Goal: Information Seeking & Learning: Check status

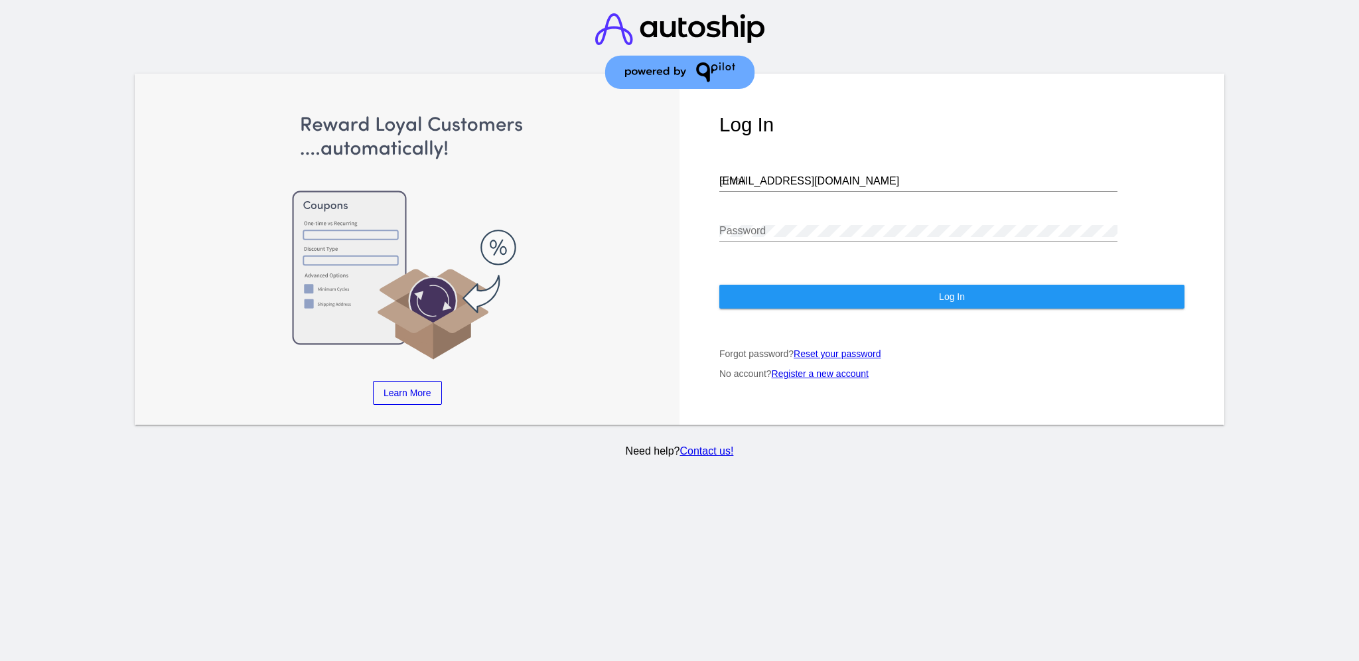
drag, startPoint x: 835, startPoint y: 189, endPoint x: 825, endPoint y: 190, distance: 9.3
click at [826, 190] on div "[EMAIL_ADDRESS][DOMAIN_NAME] Email" at bounding box center [918, 177] width 398 height 30
drag, startPoint x: 825, startPoint y: 176, endPoint x: 674, endPoint y: 169, distance: 151.4
click at [674, 169] on div "Learn More Learn How Learn More Learn How Learn More Learn How ‹ › Log In aly@q…" at bounding box center [679, 250] width 1089 height 352
paste input "support@patternsinthecloud.com"
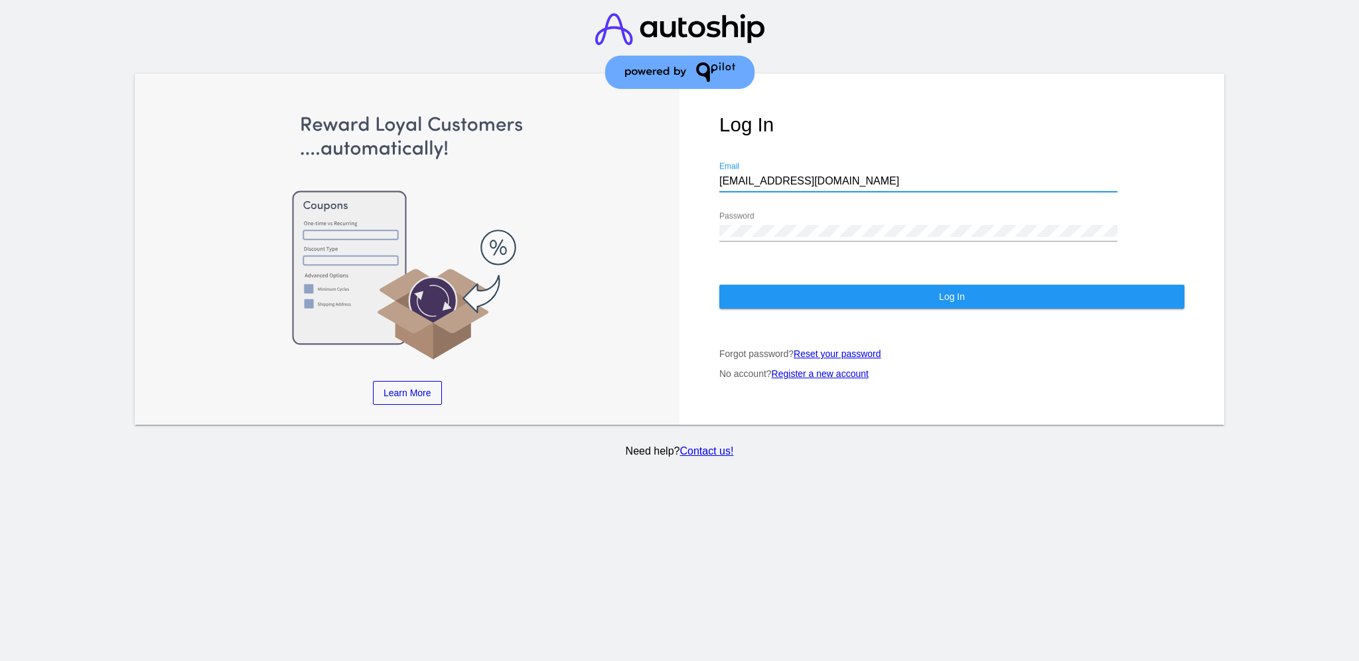
type input "support@patternsinthecloud.com"
click at [682, 226] on div "Log In support@patternsinthecloud.com Email Password Log In Forgot password? Re…" at bounding box center [951, 250] width 545 height 352
click at [744, 297] on button "Log In" at bounding box center [951, 297] width 465 height 24
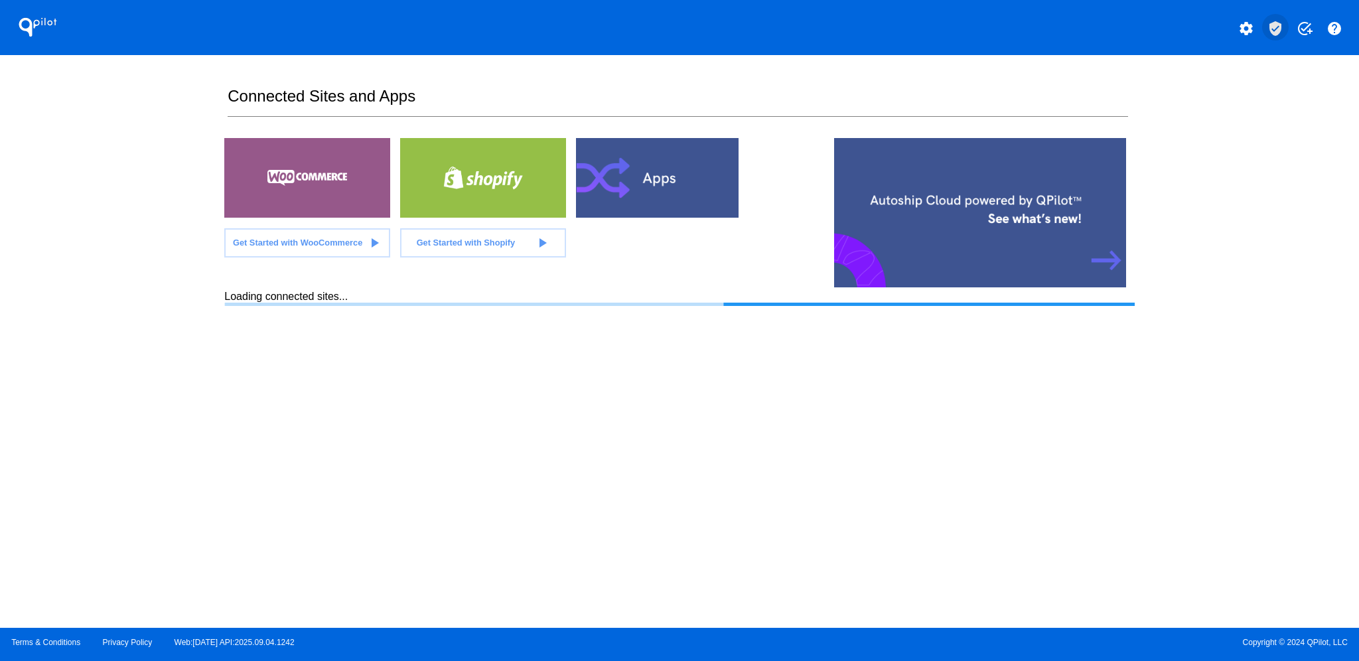
click at [1274, 23] on mat-icon "verified_user" at bounding box center [1275, 29] width 16 height 16
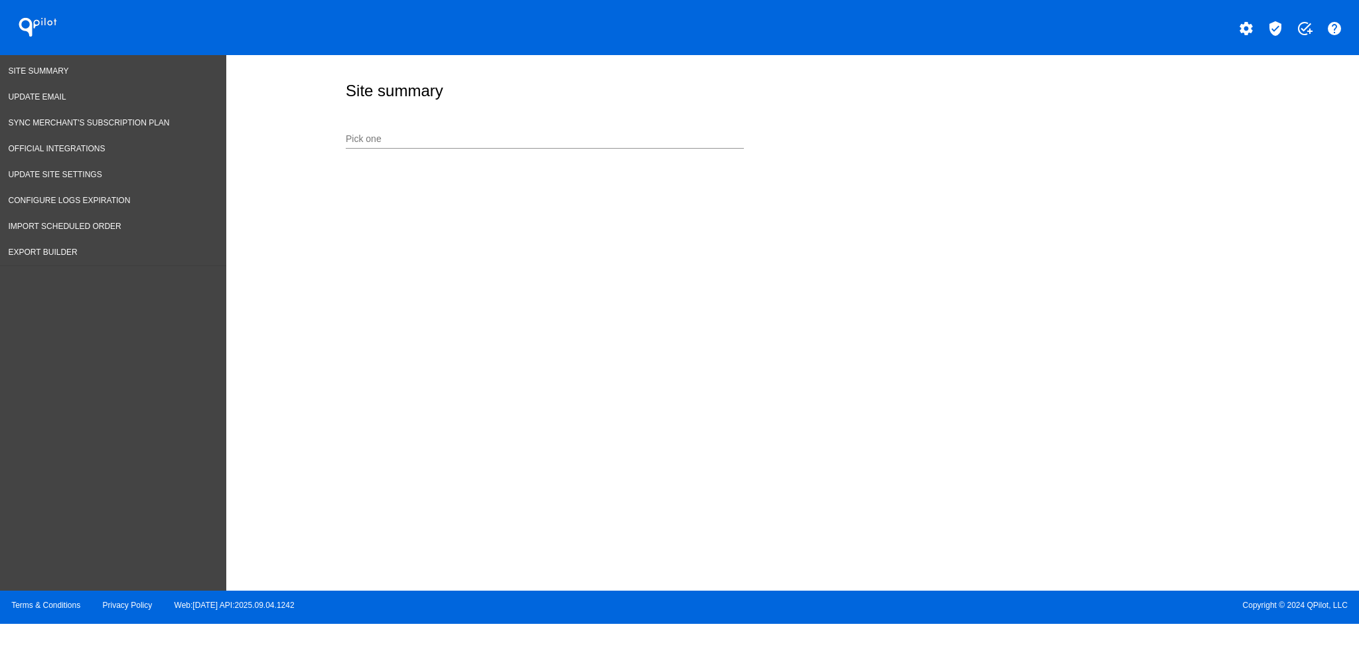
click at [629, 151] on div "Pick one" at bounding box center [545, 142] width 398 height 38
click at [624, 137] on input "Pick one" at bounding box center [545, 139] width 398 height 11
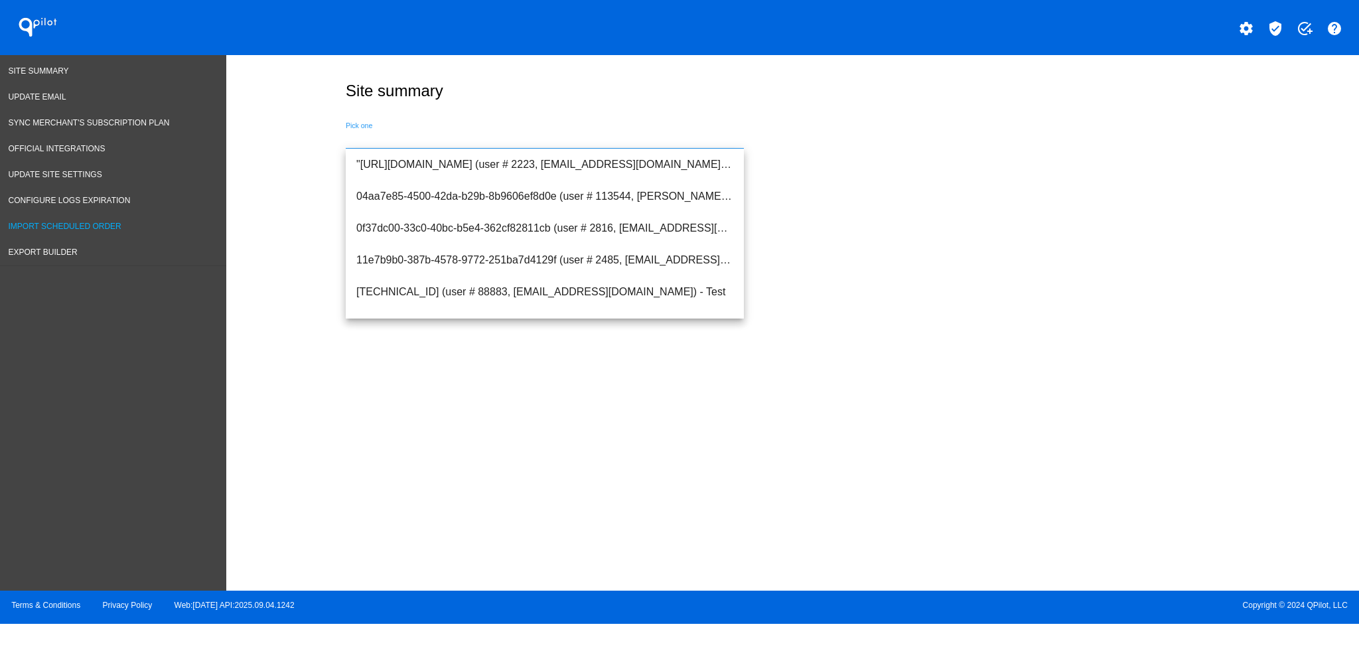
click at [68, 216] on link "Import Scheduled Order" at bounding box center [113, 227] width 226 height 26
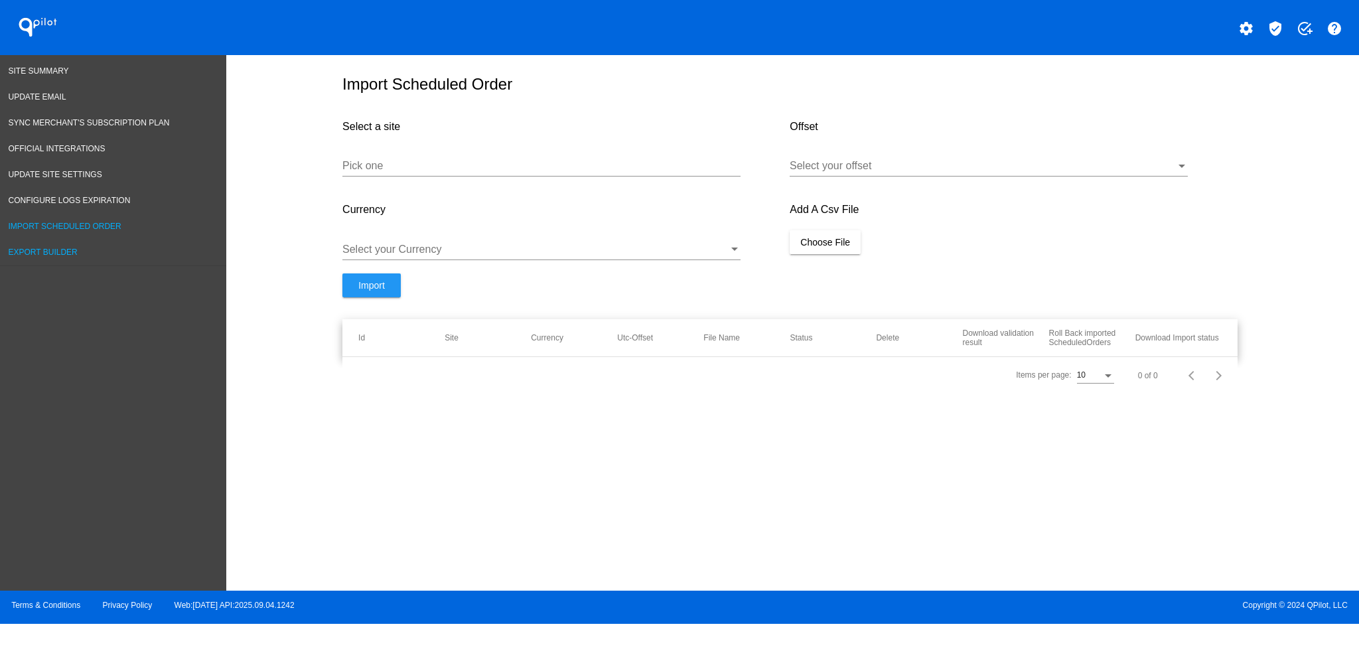
click at [51, 254] on link "Export Builder" at bounding box center [113, 253] width 226 height 26
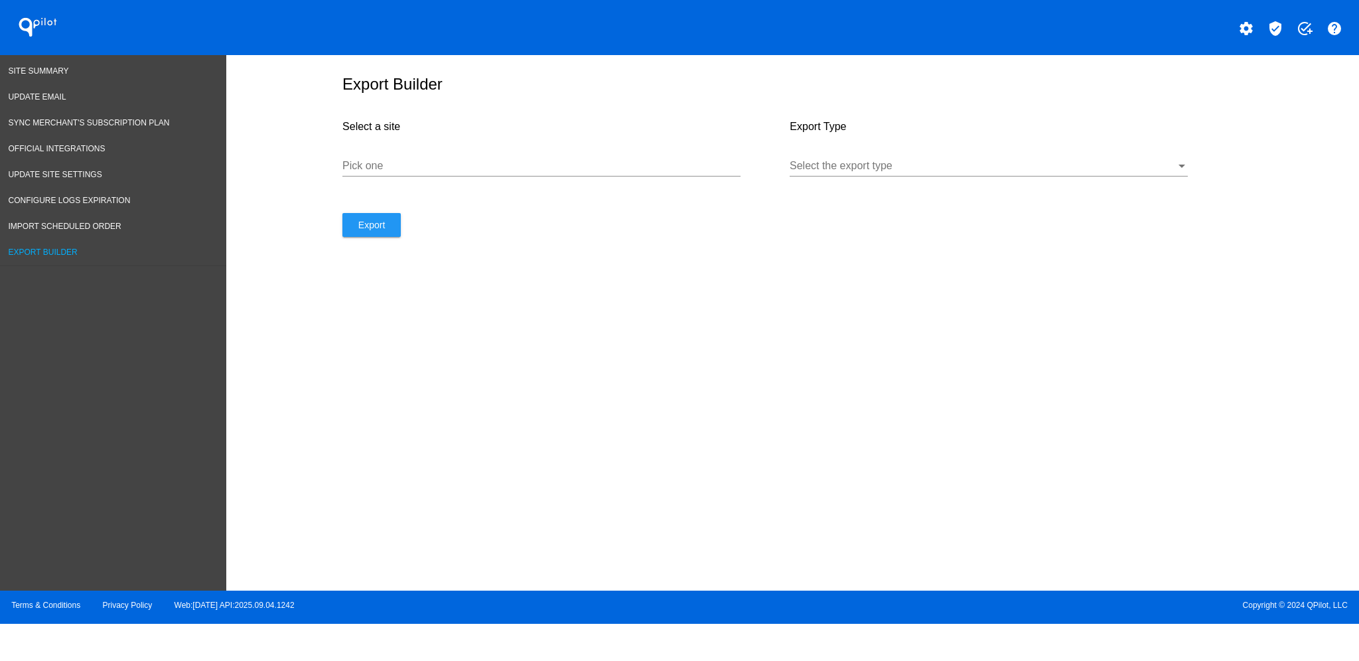
click at [412, 170] on input "Pick one" at bounding box center [541, 166] width 398 height 12
type input "cannanine"
click at [827, 158] on div "Select the export type" at bounding box center [989, 162] width 398 height 30
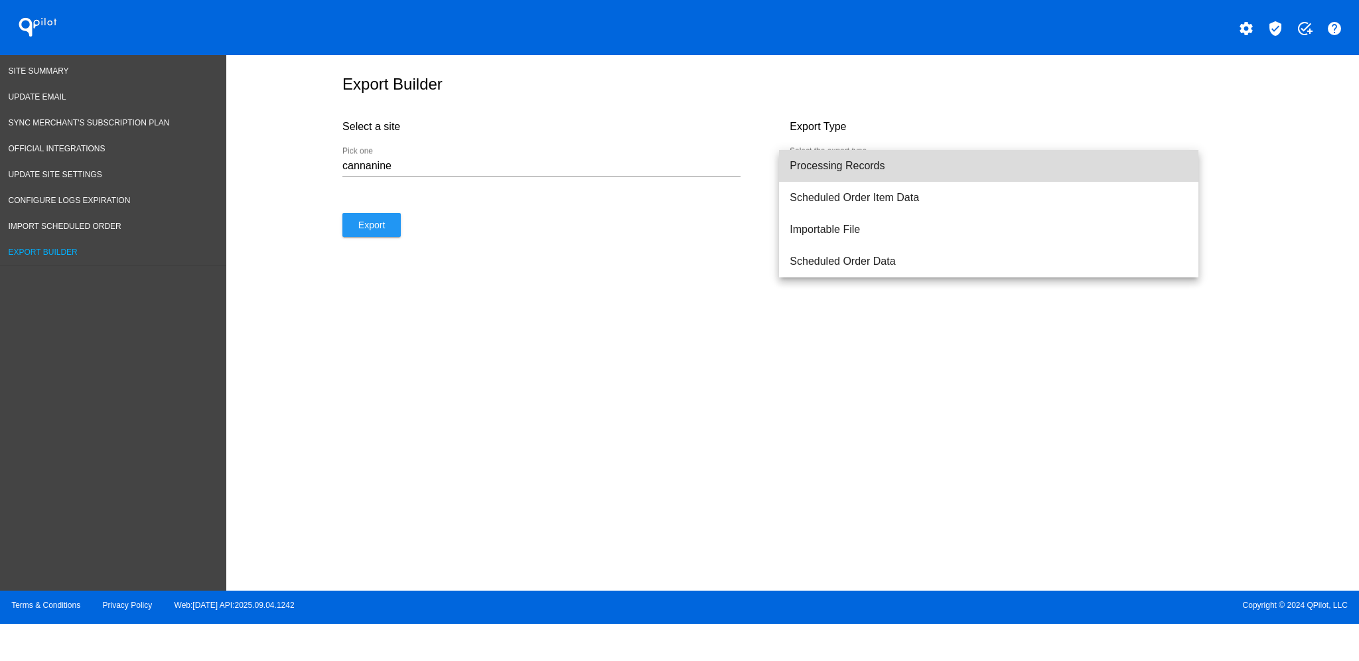
click at [823, 168] on span "Processing Records" at bounding box center [989, 166] width 398 height 32
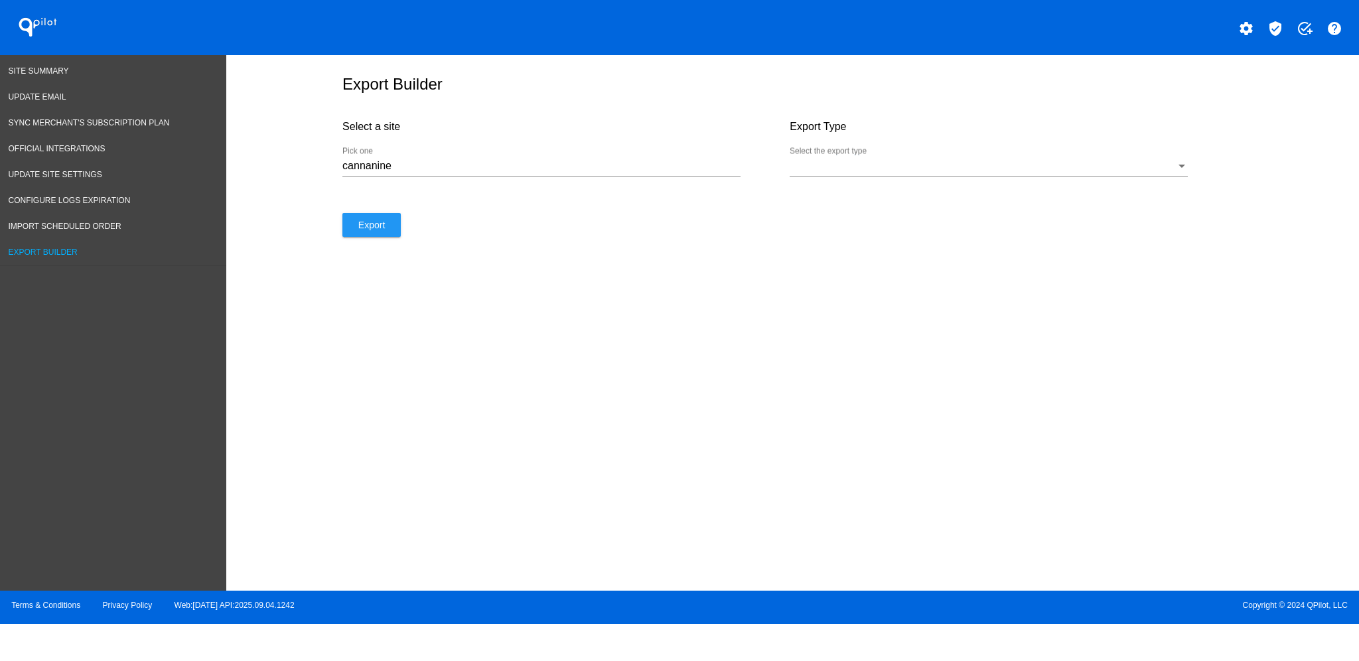
select select "8"
select select "2025"
select select "9"
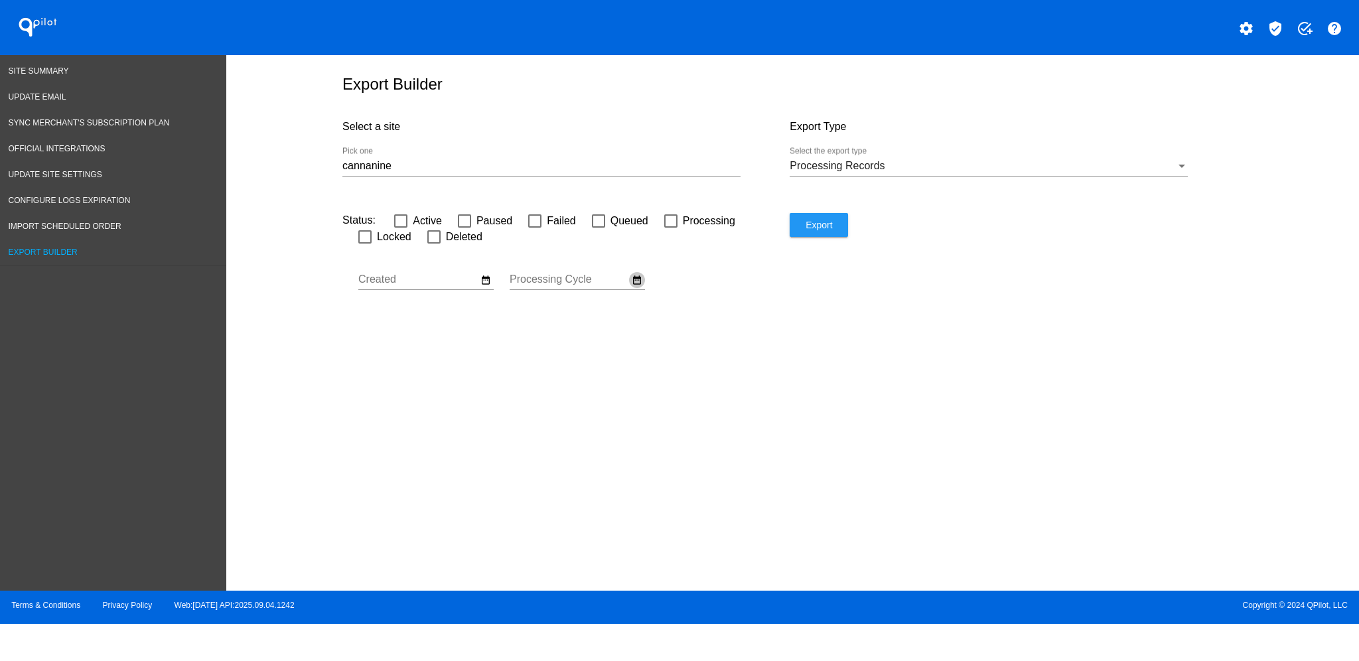
click at [640, 281] on mat-icon "date_range" at bounding box center [637, 280] width 11 height 12
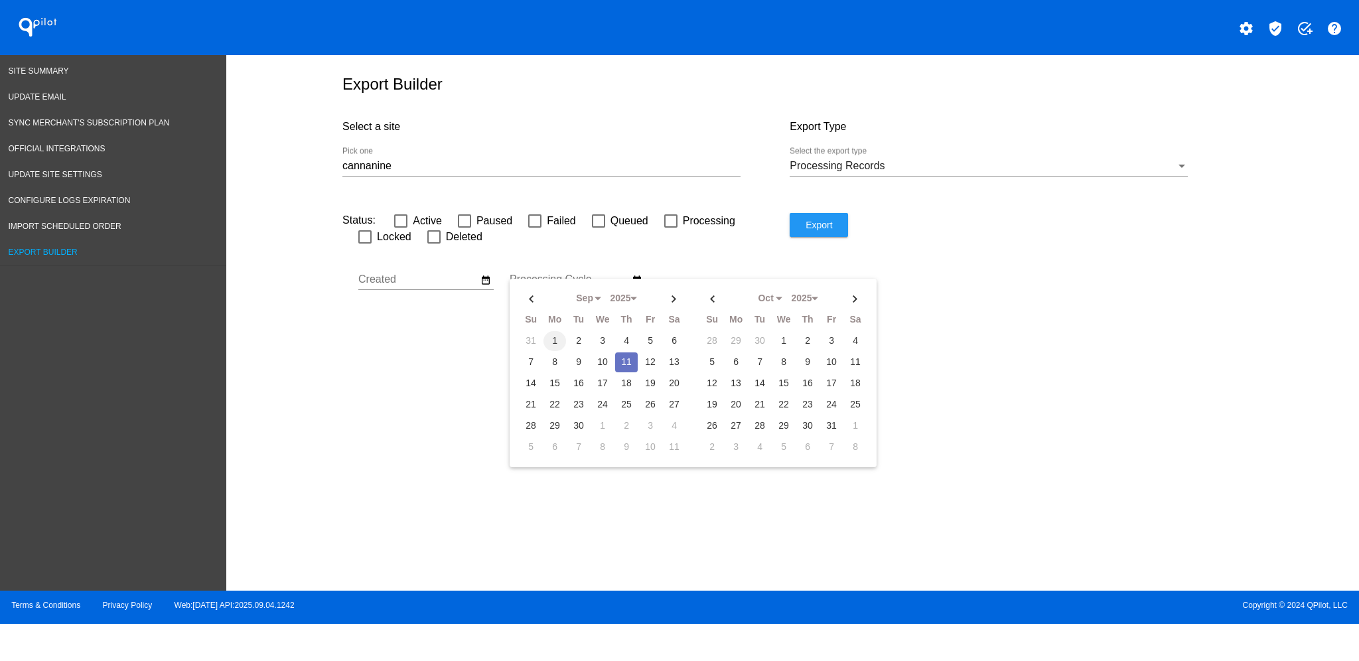
click at [557, 332] on td "1" at bounding box center [554, 341] width 23 height 20
click at [629, 364] on td "11" at bounding box center [626, 362] width 23 height 20
type input "[DATE] - [DATE]"
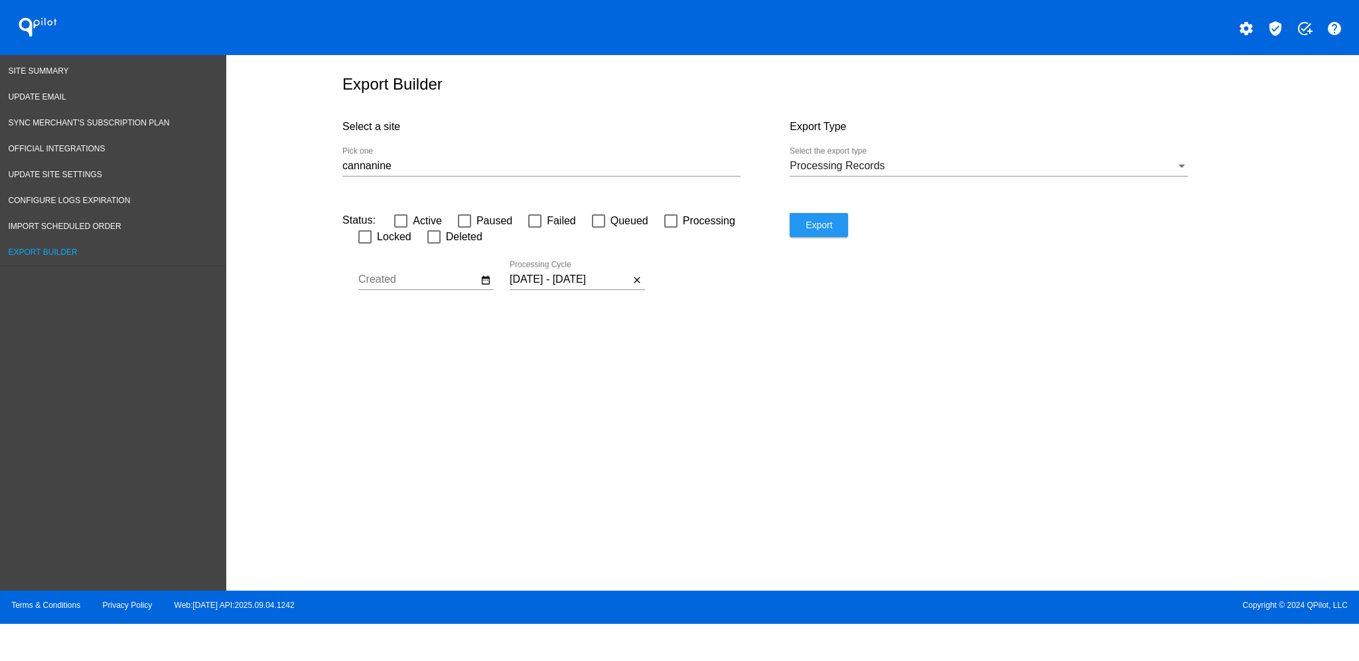
click at [823, 222] on span "Export" at bounding box center [818, 225] width 27 height 11
click at [640, 162] on input "cannanine" at bounding box center [541, 166] width 398 height 12
click at [651, 224] on span "Cannanine" at bounding box center [541, 224] width 377 height 32
click at [829, 220] on span "Export" at bounding box center [818, 225] width 27 height 11
click at [841, 227] on button "Export" at bounding box center [819, 225] width 58 height 24
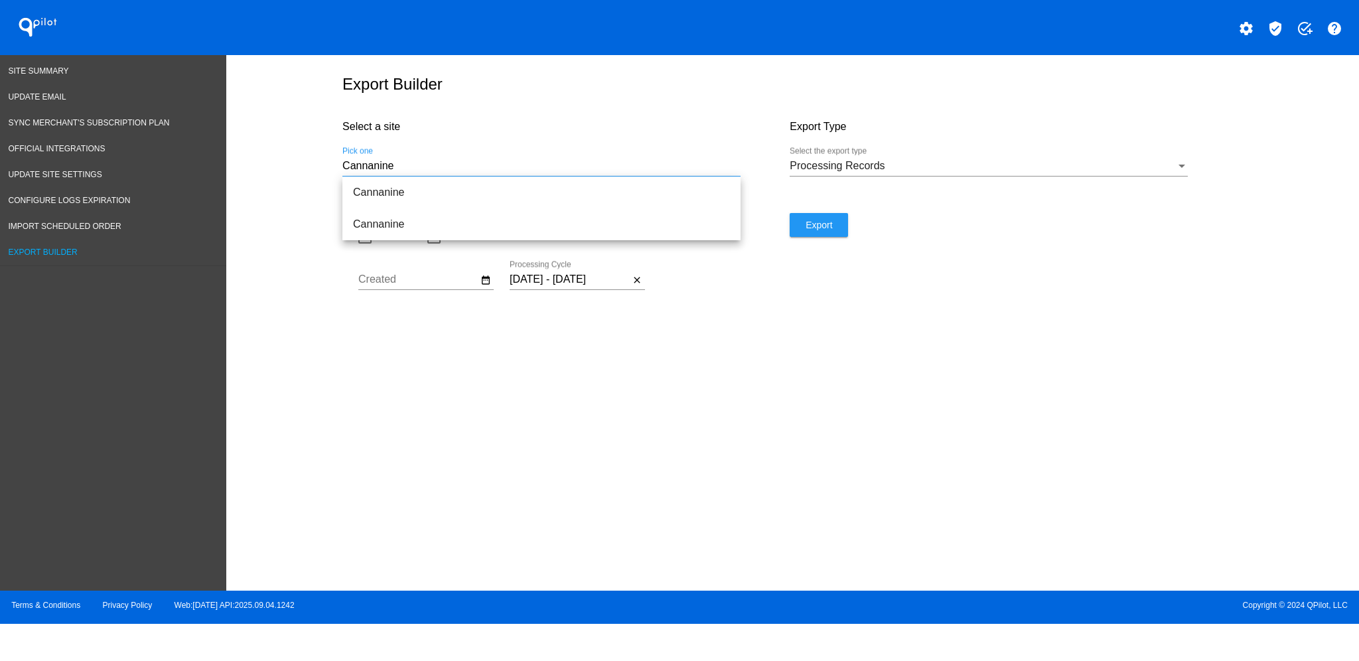
click at [578, 164] on input "Cannanine" at bounding box center [541, 166] width 398 height 12
click at [559, 189] on span "Cannanine" at bounding box center [541, 192] width 377 height 32
click at [833, 224] on button "Export" at bounding box center [819, 225] width 58 height 24
click at [840, 364] on div "Export Builder Select a site Cannanine Pick one Export Type Processing Records …" at bounding box center [792, 319] width 1133 height 529
click at [396, 164] on input "Cannanine" at bounding box center [541, 166] width 398 height 12
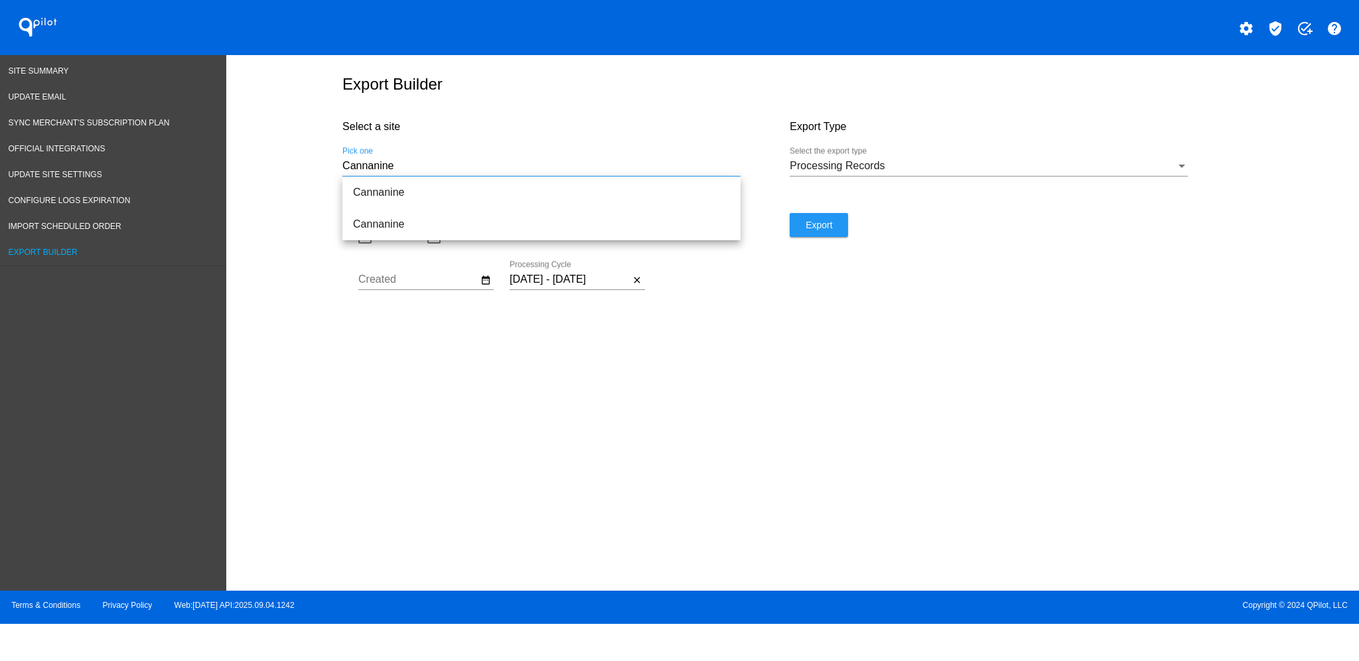
drag, startPoint x: 396, startPoint y: 164, endPoint x: 263, endPoint y: 163, distance: 132.7
click at [261, 163] on div "Export Builder Select a site Cannanine Pick one Export Type Processing Records …" at bounding box center [792, 319] width 1133 height 529
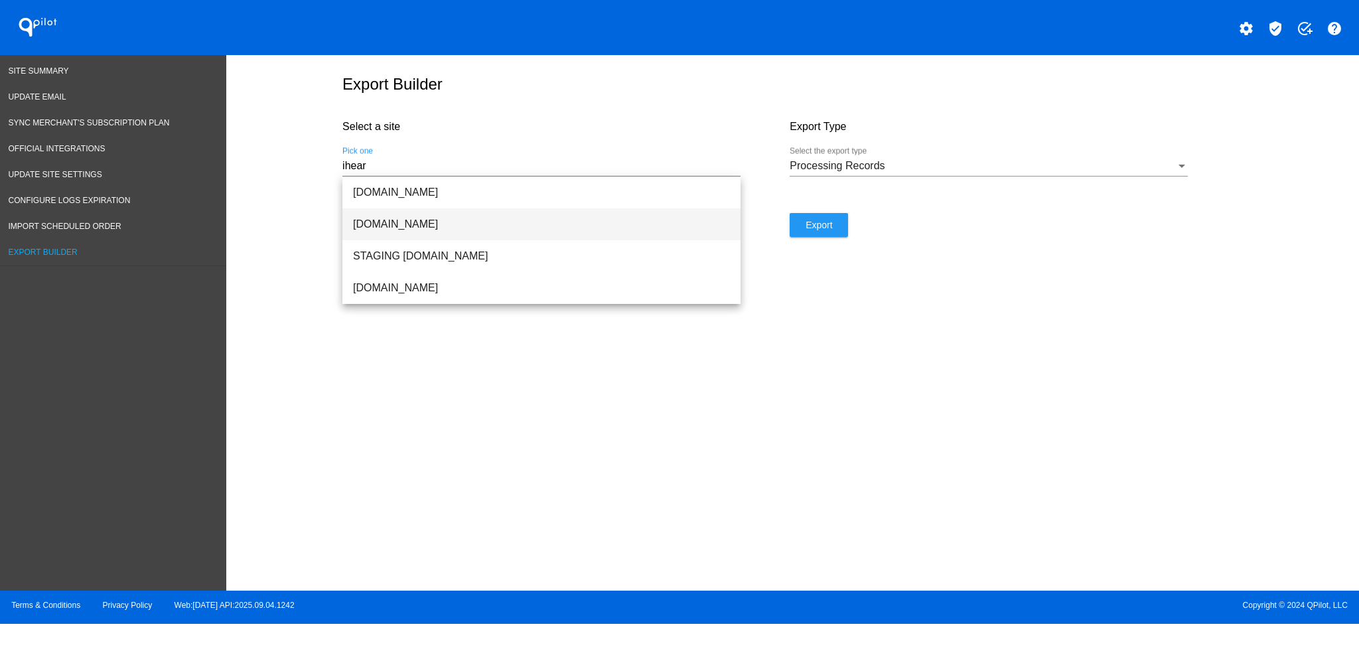
click at [415, 232] on span "[DOMAIN_NAME]" at bounding box center [541, 224] width 377 height 32
type input "[DOMAIN_NAME]"
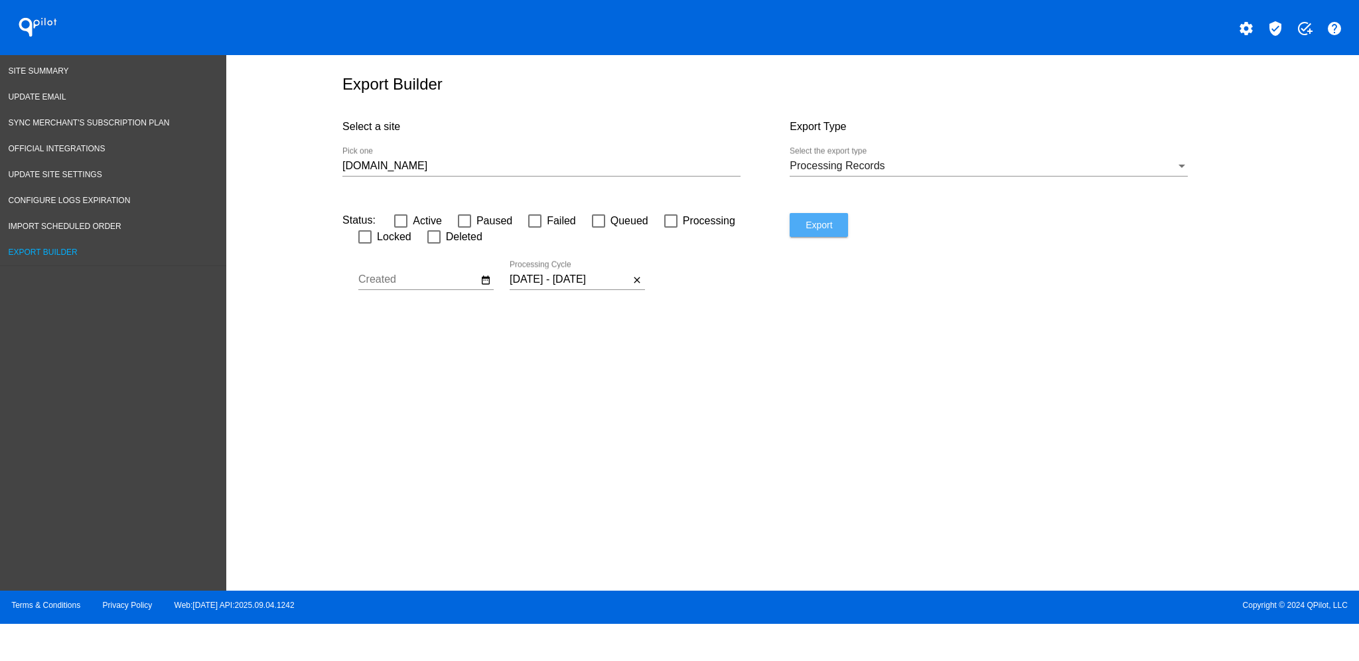
click at [825, 223] on span "Export" at bounding box center [818, 225] width 27 height 11
click at [51, 74] on span "Site Summary" at bounding box center [39, 70] width 60 height 9
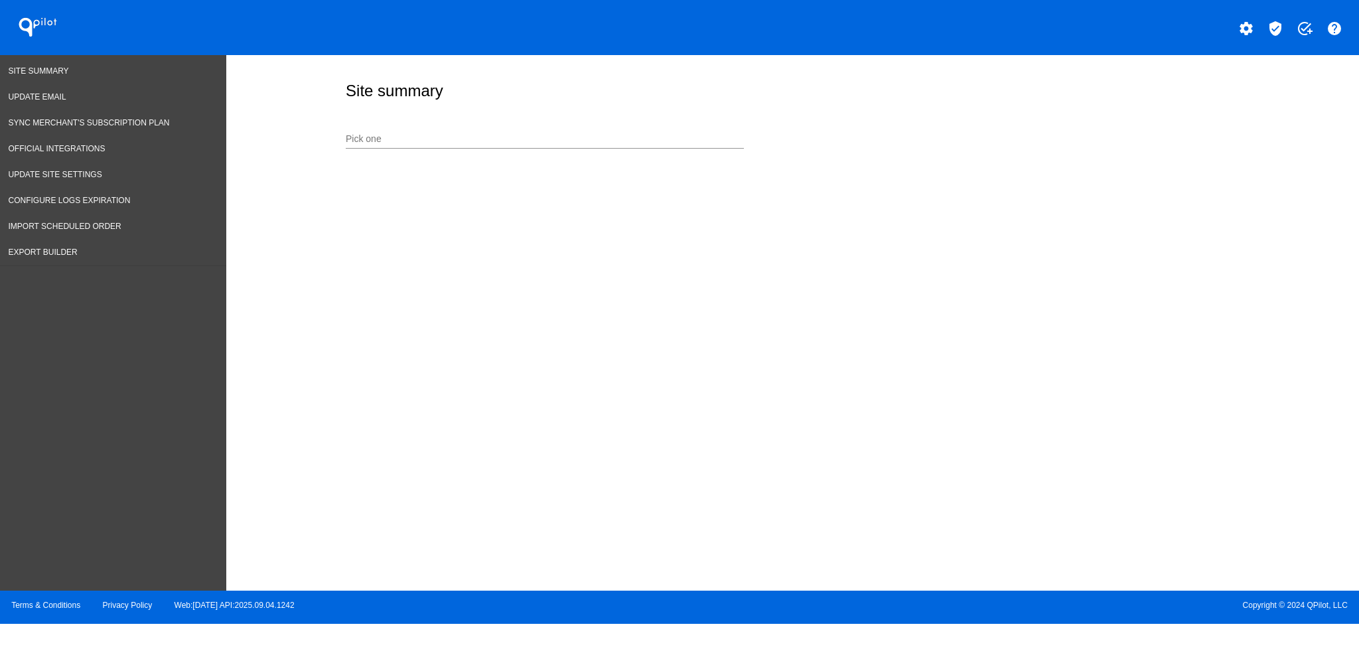
click at [585, 149] on div "Pick one" at bounding box center [545, 142] width 398 height 38
click at [590, 142] on input "Pick one" at bounding box center [545, 139] width 398 height 11
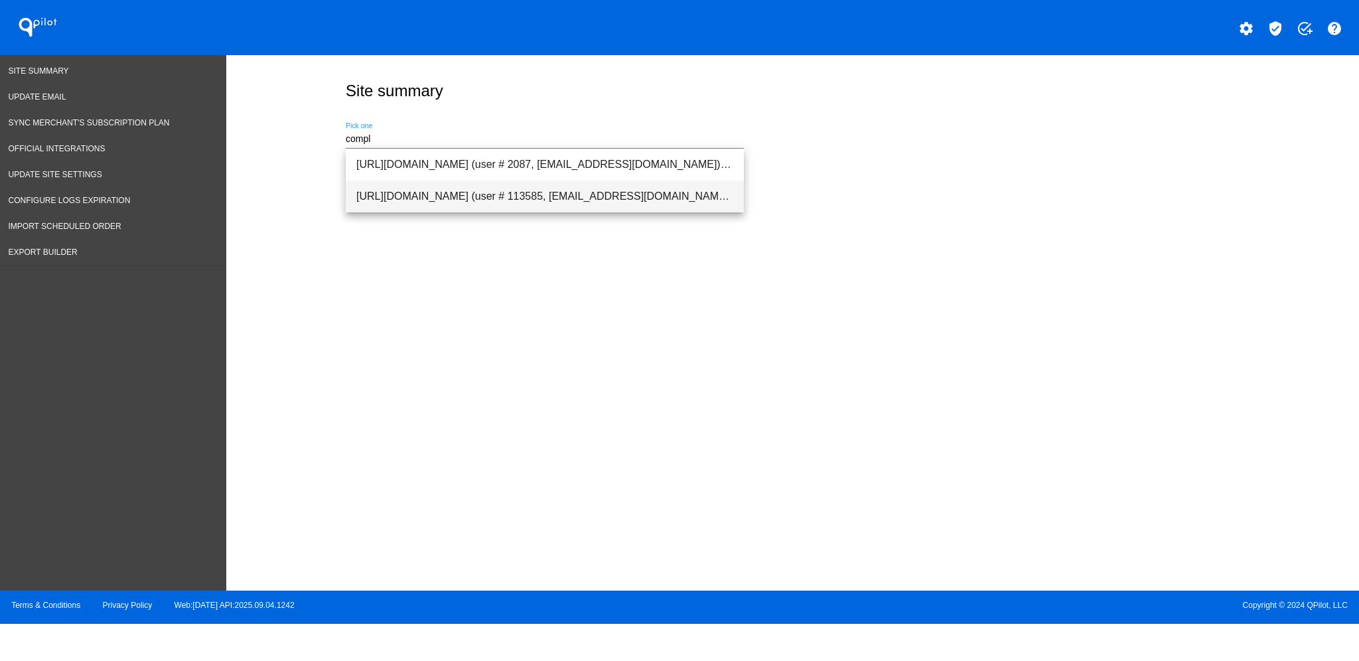
click at [598, 182] on span "[URL][DOMAIN_NAME] (user # 113585, [EMAIL_ADDRESS][DOMAIN_NAME]) - Test" at bounding box center [544, 196] width 377 height 32
type input "[URL][DOMAIN_NAME] (user # 113585, [EMAIL_ADDRESS][DOMAIN_NAME]) - Test"
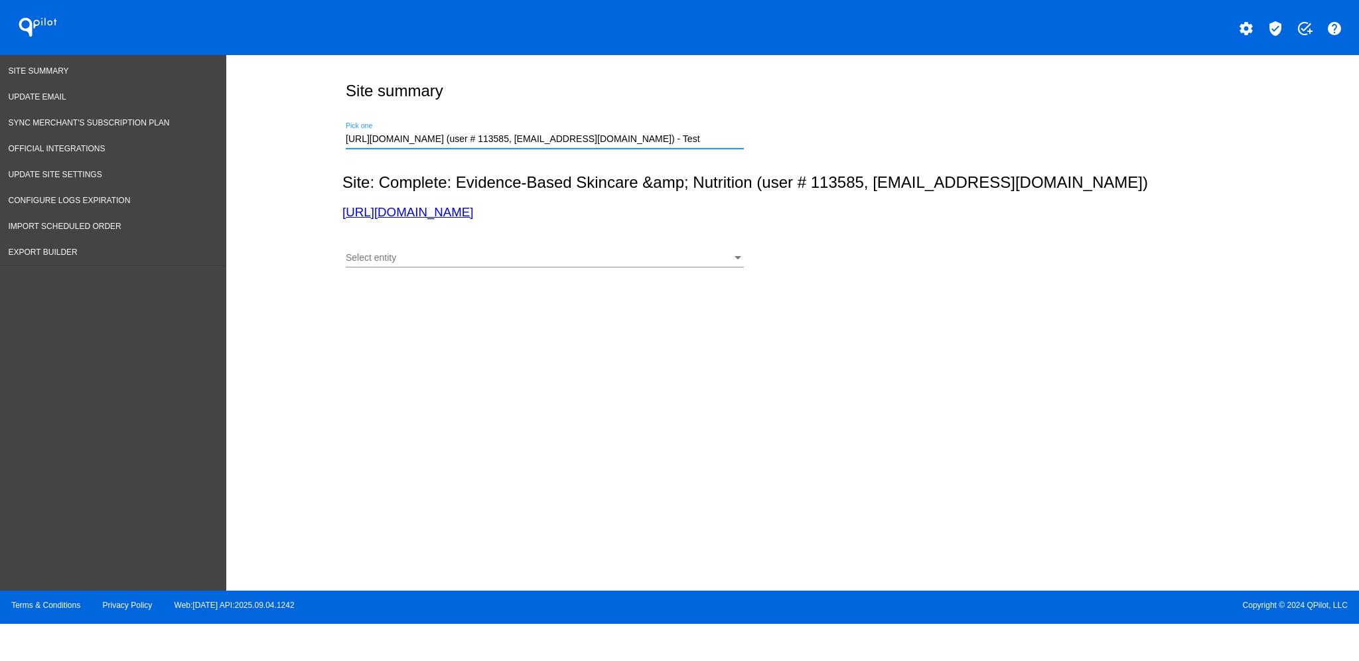
click at [637, 249] on div "Select entity Select entity" at bounding box center [545, 255] width 398 height 26
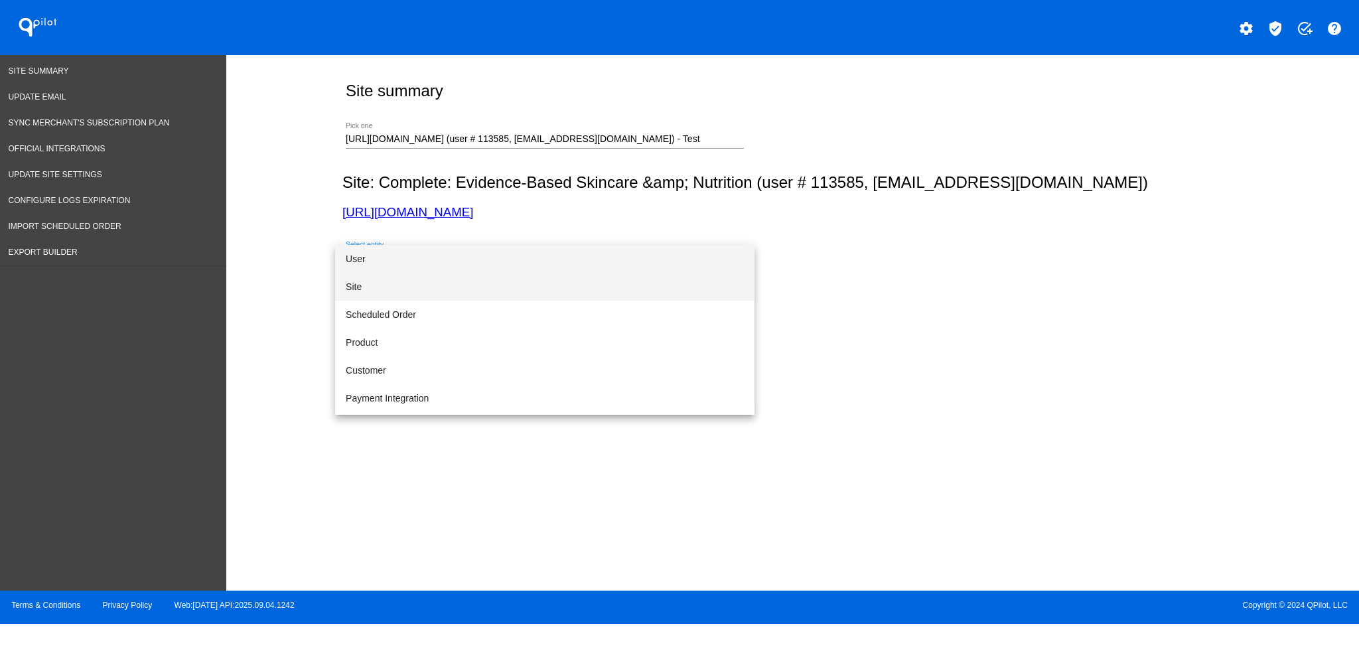
click at [651, 287] on span "Site" at bounding box center [545, 287] width 398 height 28
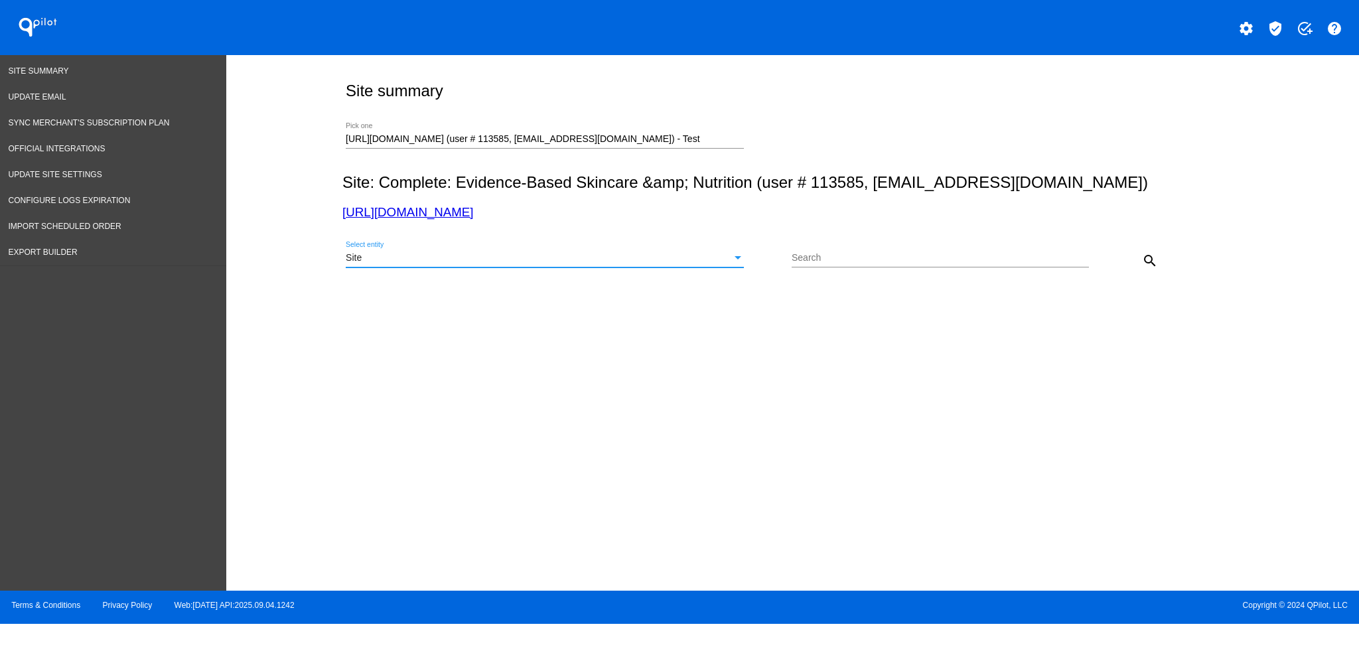
click at [1148, 261] on mat-icon "search" at bounding box center [1150, 261] width 16 height 16
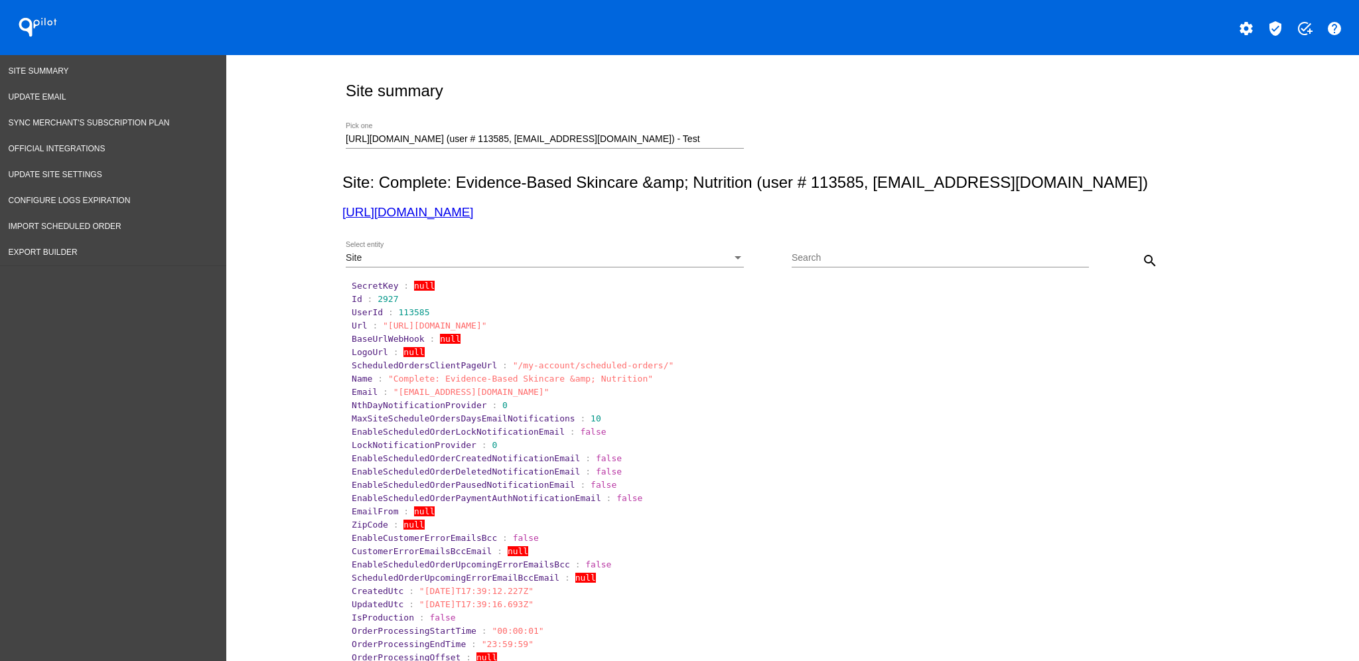
click at [732, 255] on div "Select entity" at bounding box center [738, 258] width 12 height 11
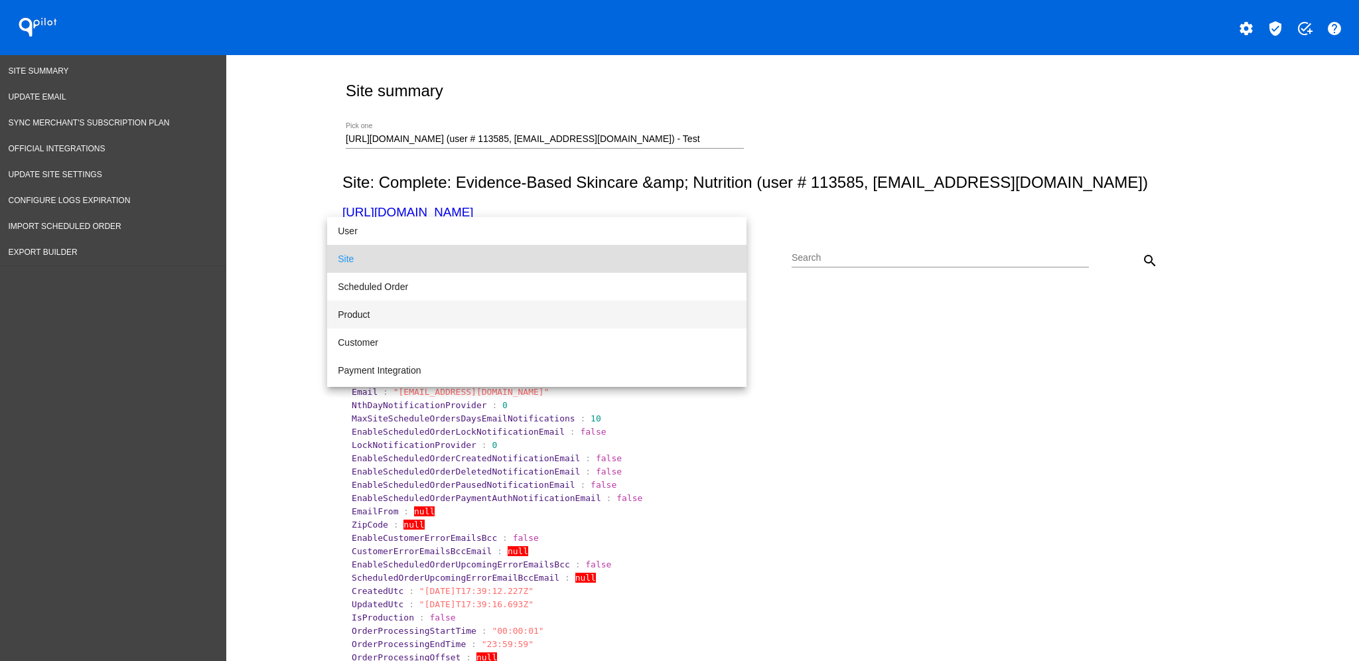
click at [634, 307] on span "Product" at bounding box center [537, 315] width 398 height 28
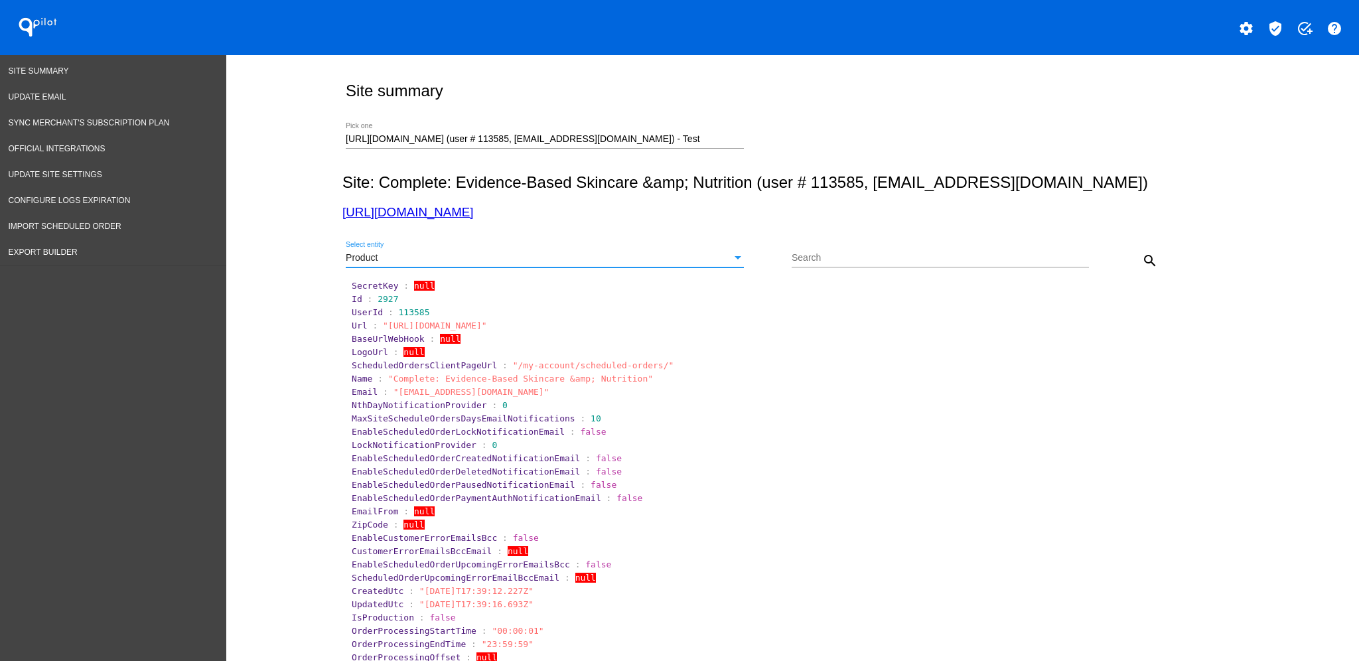
click at [1147, 255] on button "search" at bounding box center [1150, 260] width 27 height 27
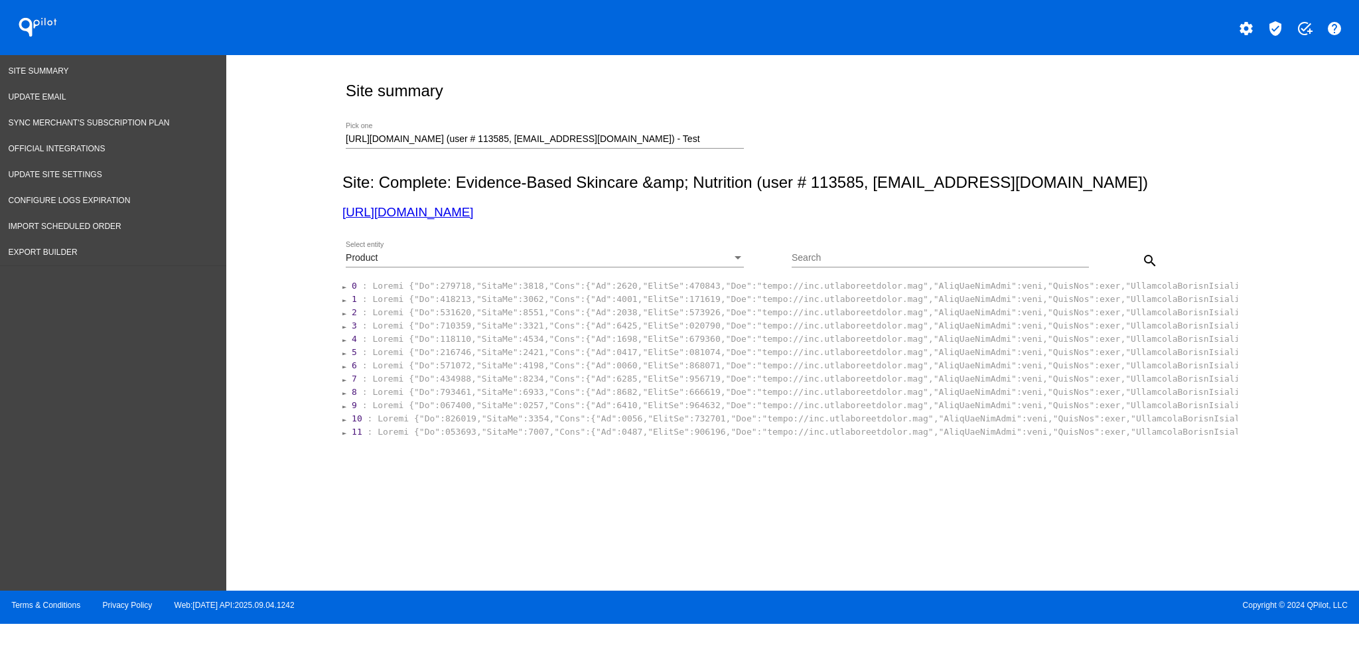
click at [694, 344] on section "4 :" at bounding box center [793, 338] width 886 height 13
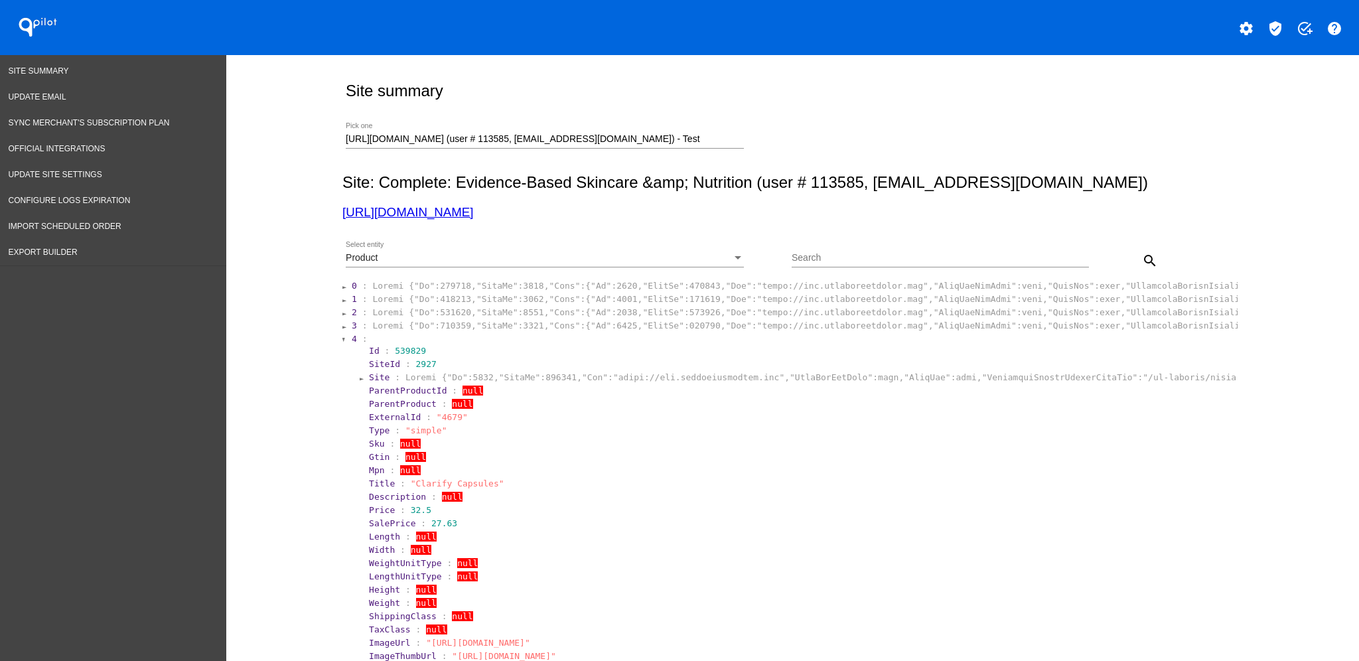
scroll to position [265, 0]
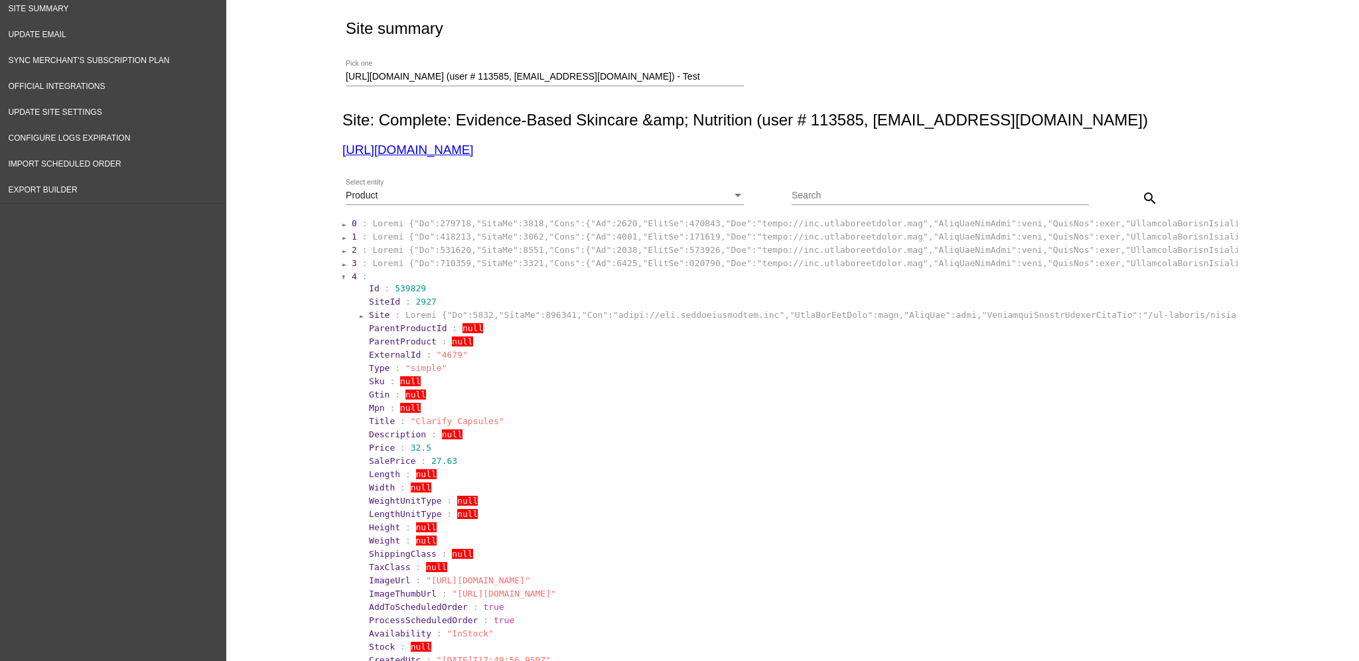
scroll to position [0, 0]
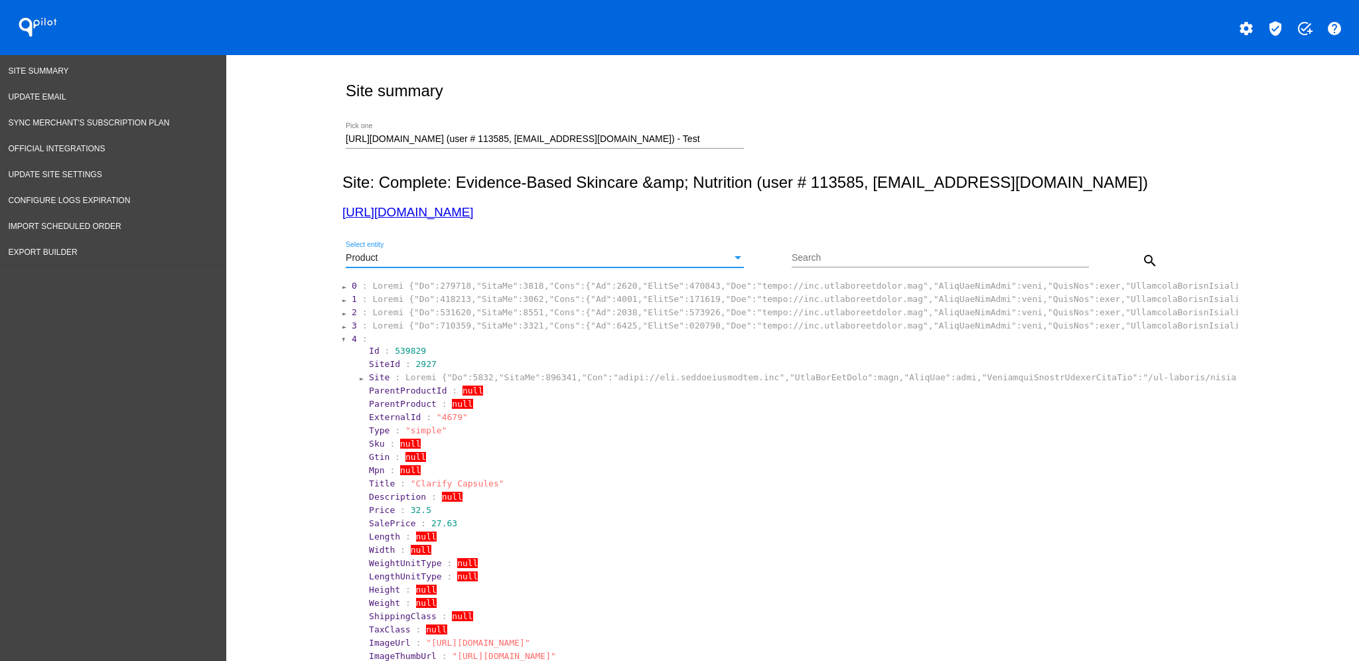
click at [717, 258] on div "Product" at bounding box center [539, 258] width 386 height 11
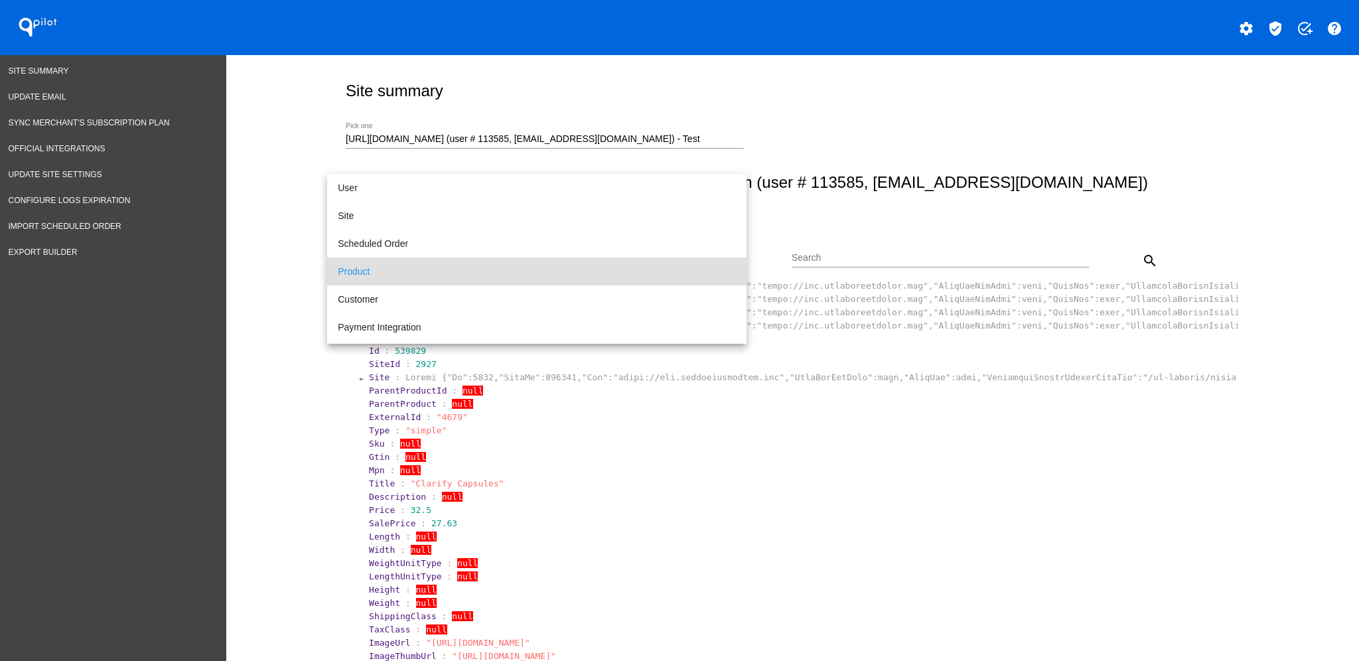
scroll to position [13, 0]
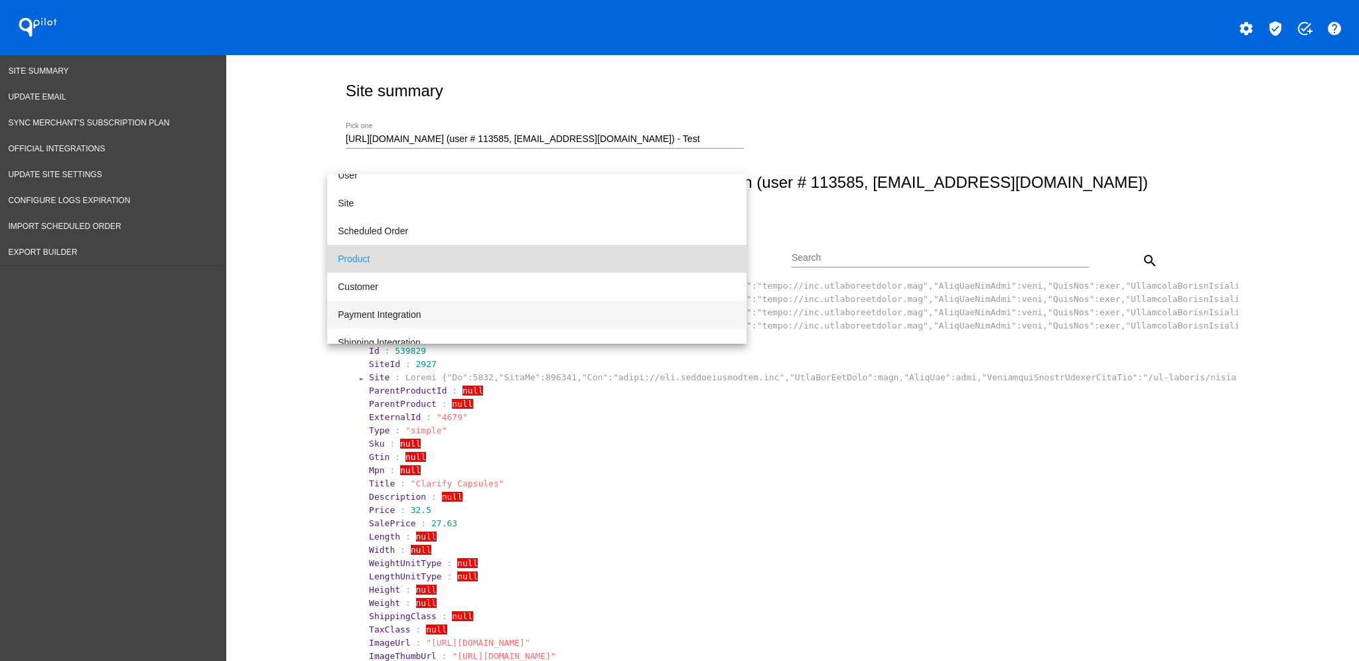
click at [619, 310] on span "Payment Integration" at bounding box center [537, 315] width 398 height 28
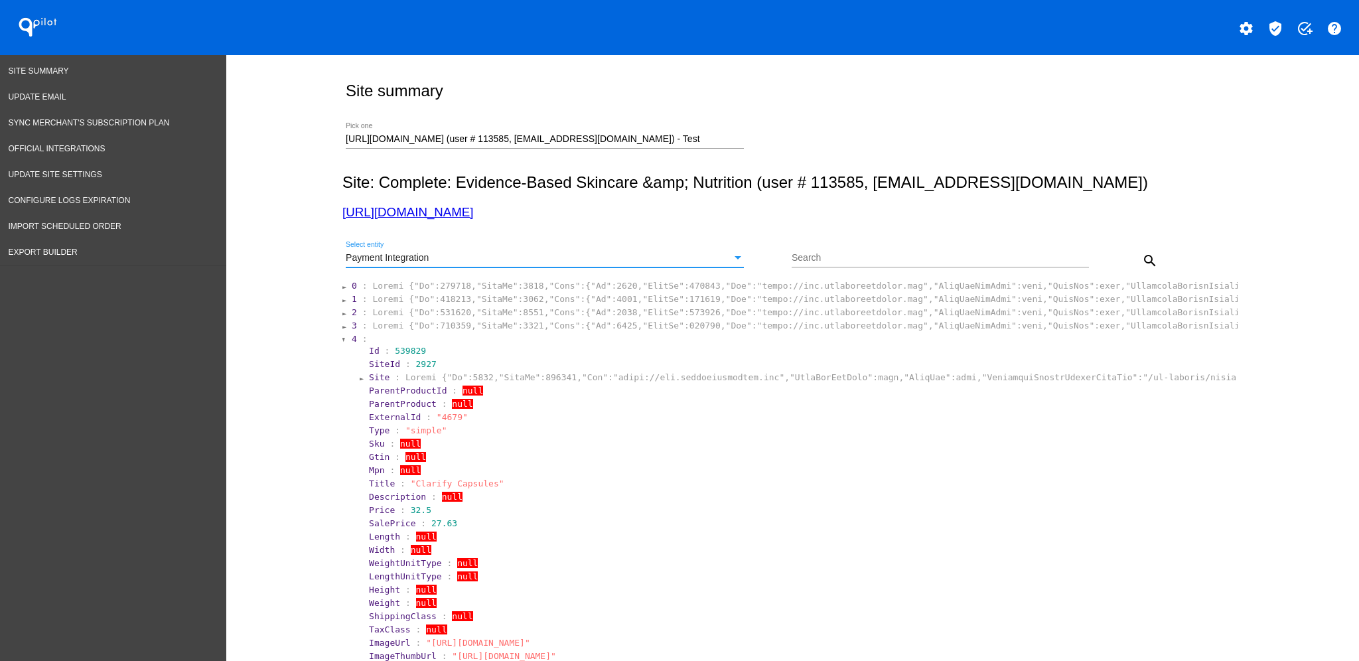
click at [1142, 264] on mat-icon "search" at bounding box center [1150, 261] width 16 height 16
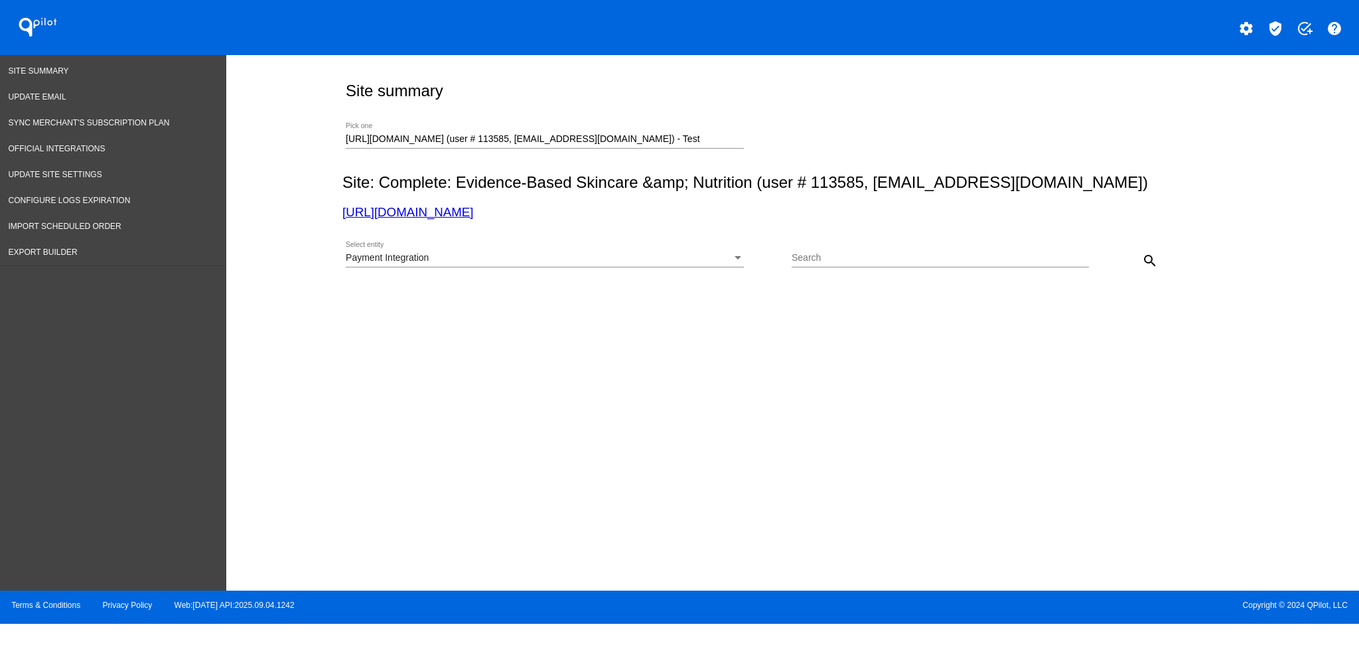
click at [652, 255] on div "Payment Integration" at bounding box center [539, 258] width 386 height 11
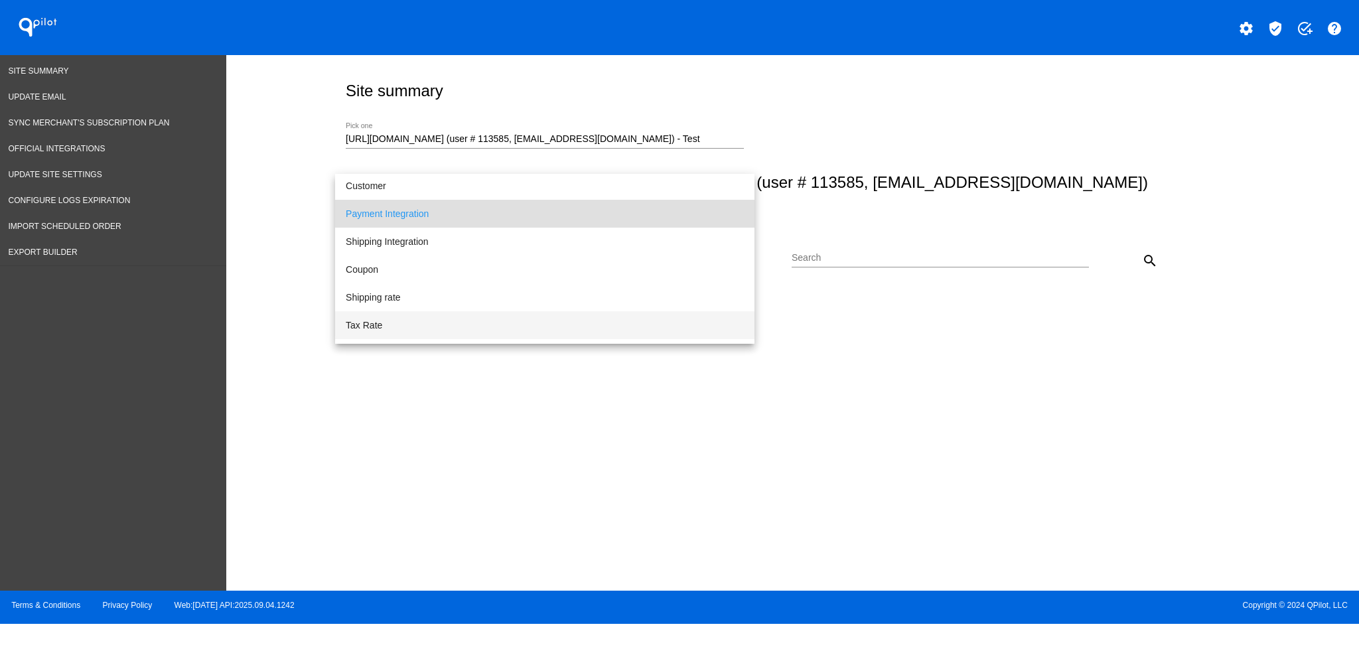
scroll to position [136, 0]
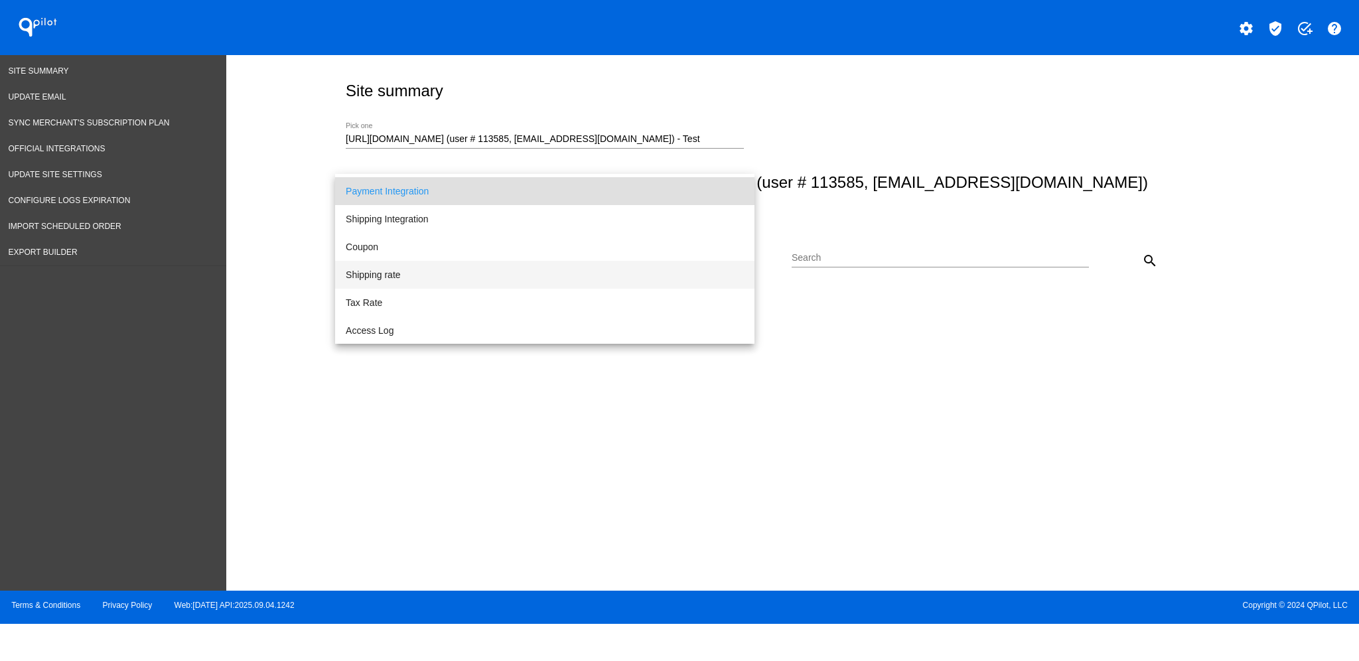
click at [564, 280] on span "Shipping rate" at bounding box center [545, 275] width 398 height 28
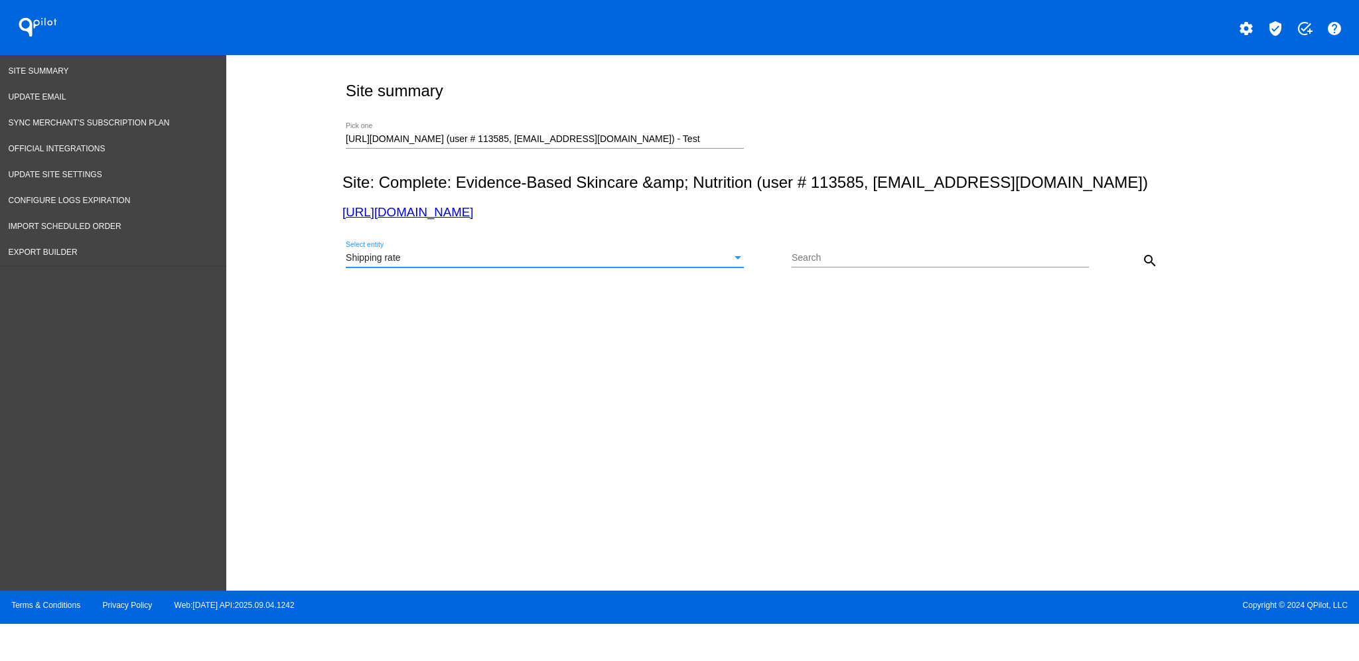
click at [1150, 267] on mat-icon "search" at bounding box center [1150, 261] width 16 height 16
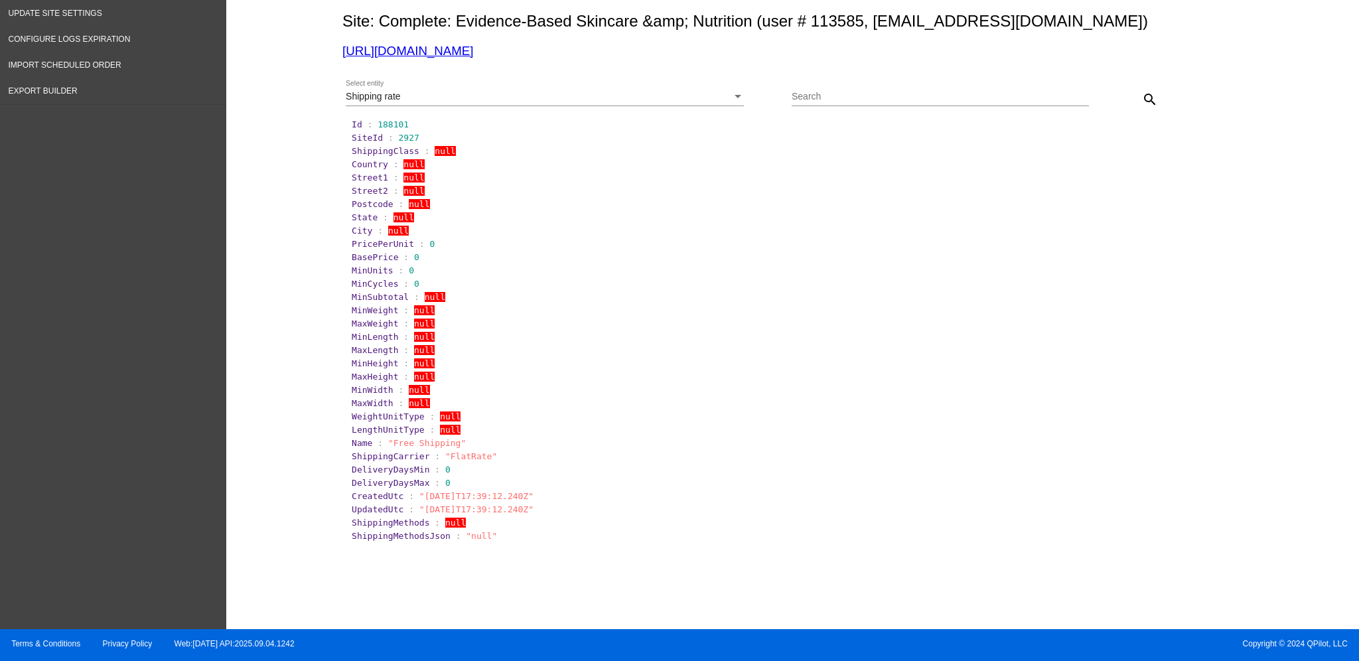
scroll to position [162, 0]
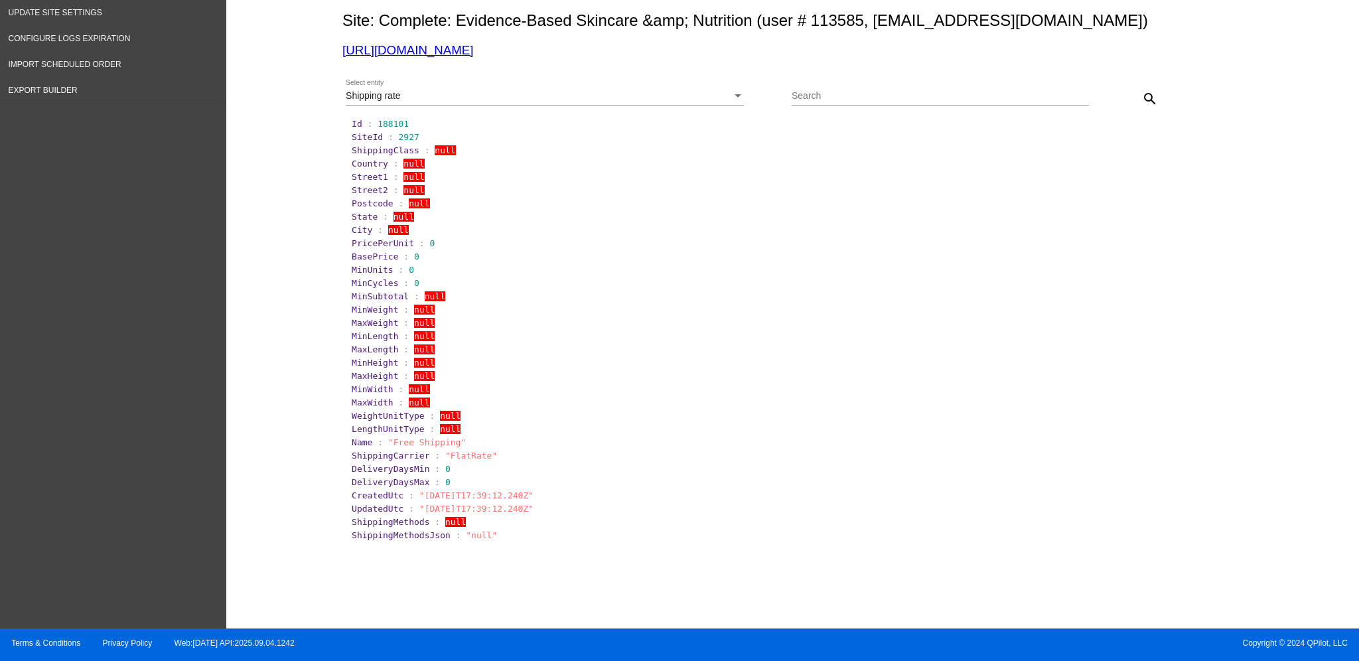
click at [473, 54] on link "[URL][DOMAIN_NAME]" at bounding box center [407, 50] width 131 height 14
